Goal: Transaction & Acquisition: Purchase product/service

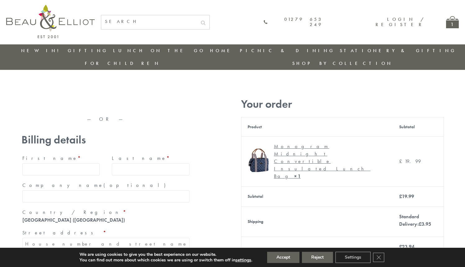
type input "maria33@yahoo.com"
type input "Maria"
type input "Williams"
type input "23, Scottsdale, Happytown"
type input "London"
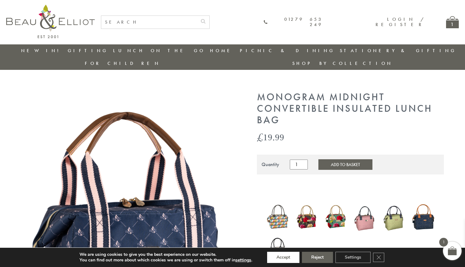
click at [284, 258] on button "Accept" at bounding box center [283, 257] width 32 height 11
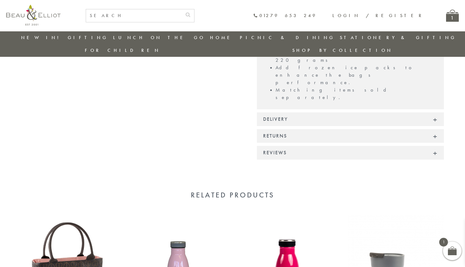
scroll to position [523, 0]
